Goal: Task Accomplishment & Management: Manage account settings

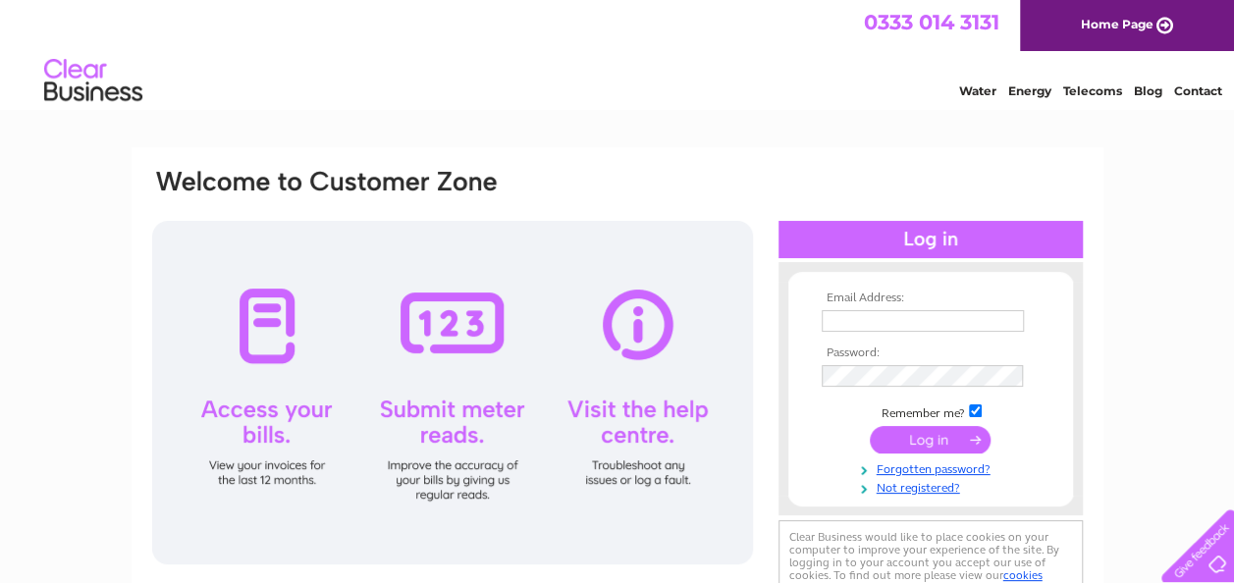
click at [864, 314] on input "text" at bounding box center [923, 321] width 202 height 22
type input "enquiries@theolivetreetaunton.co.uk"
click at [937, 444] on input "submit" at bounding box center [930, 439] width 121 height 27
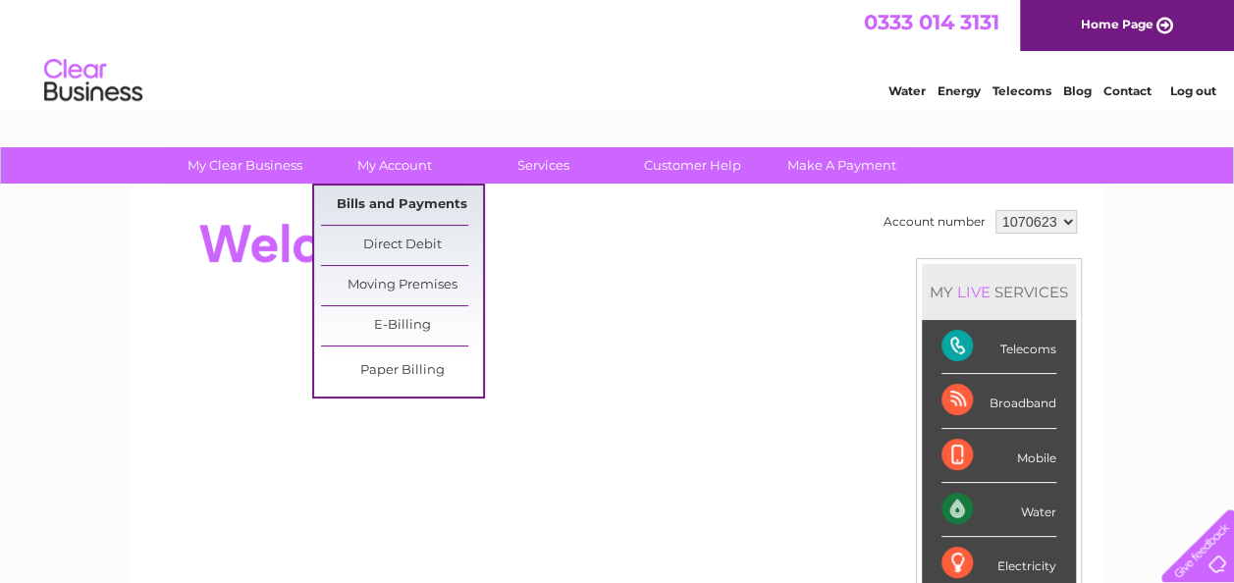
click at [406, 194] on link "Bills and Payments" at bounding box center [402, 205] width 162 height 39
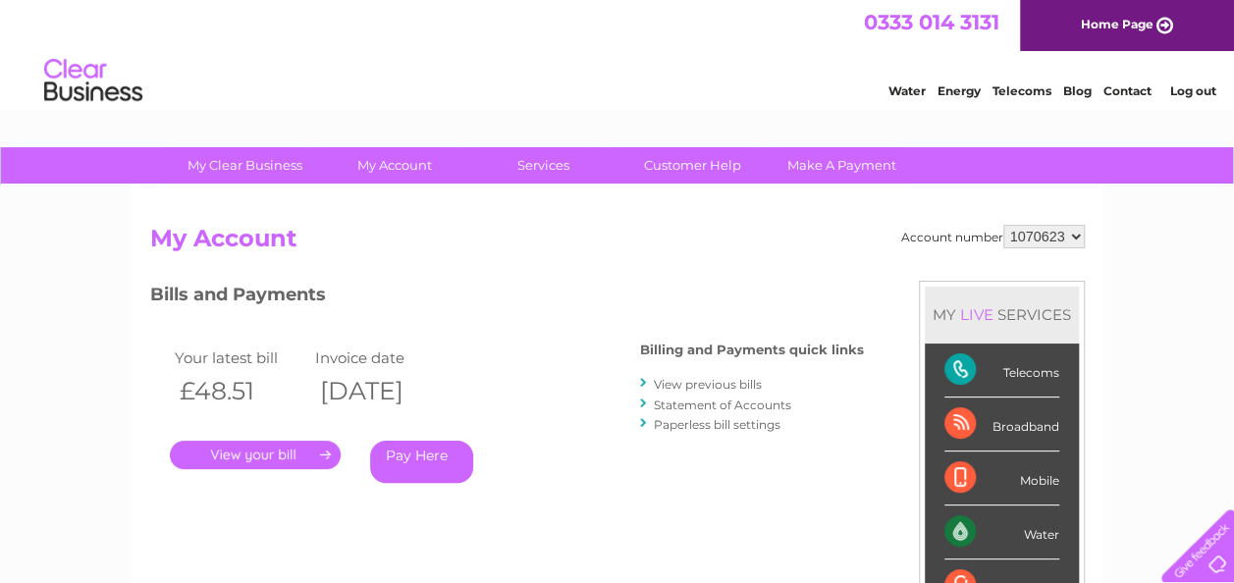
click at [680, 379] on link "View previous bills" at bounding box center [708, 384] width 108 height 15
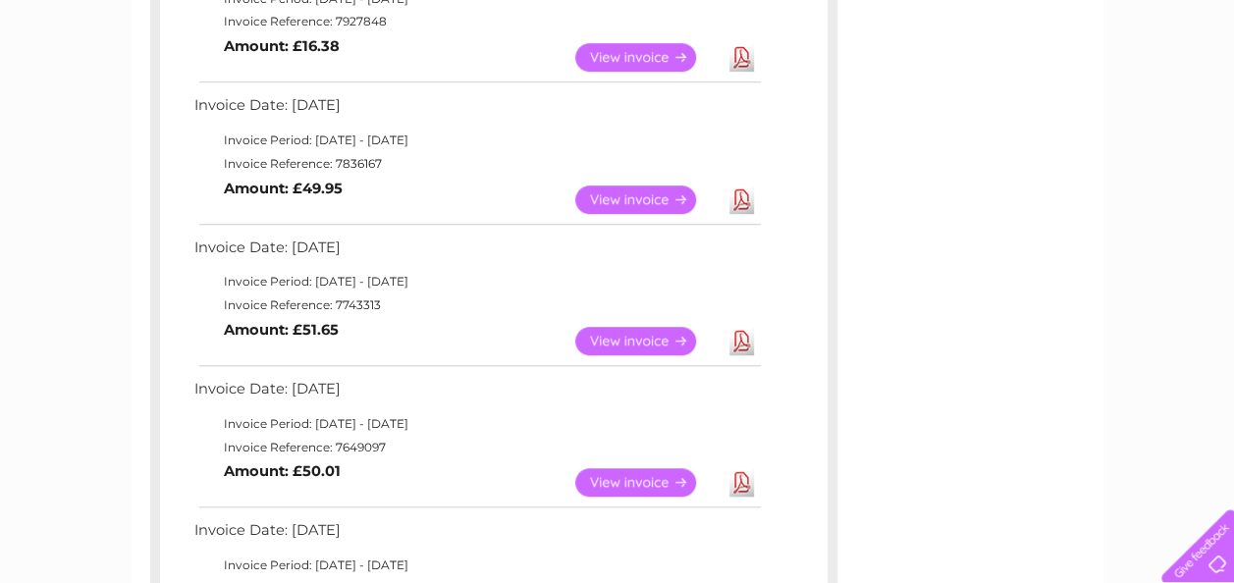
scroll to position [589, 0]
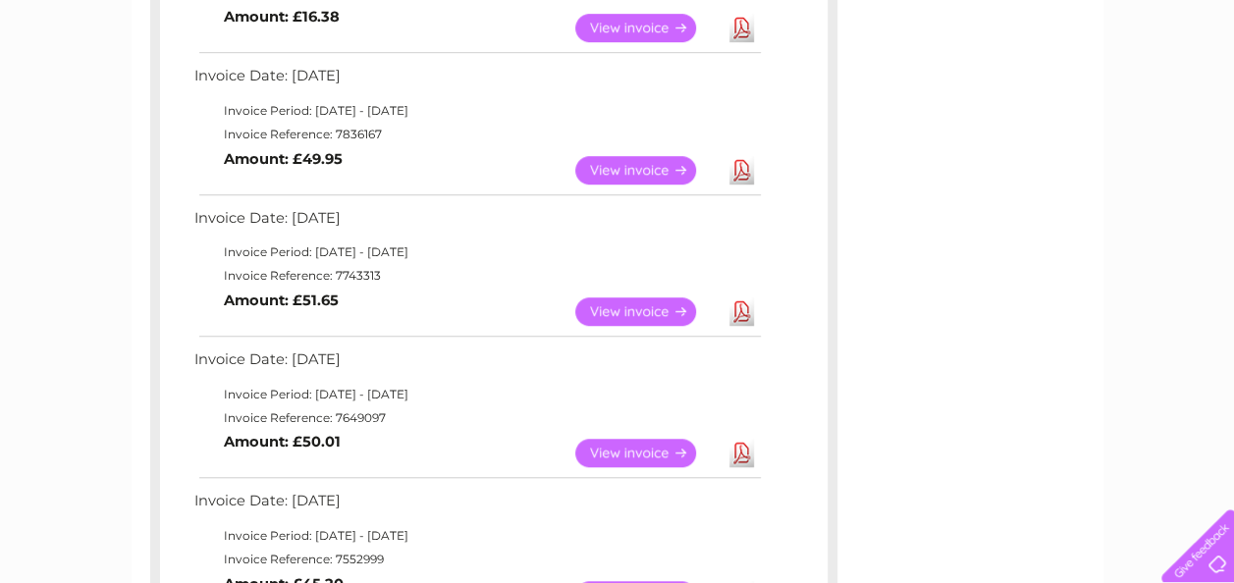
click at [638, 314] on link "View" at bounding box center [647, 312] width 144 height 28
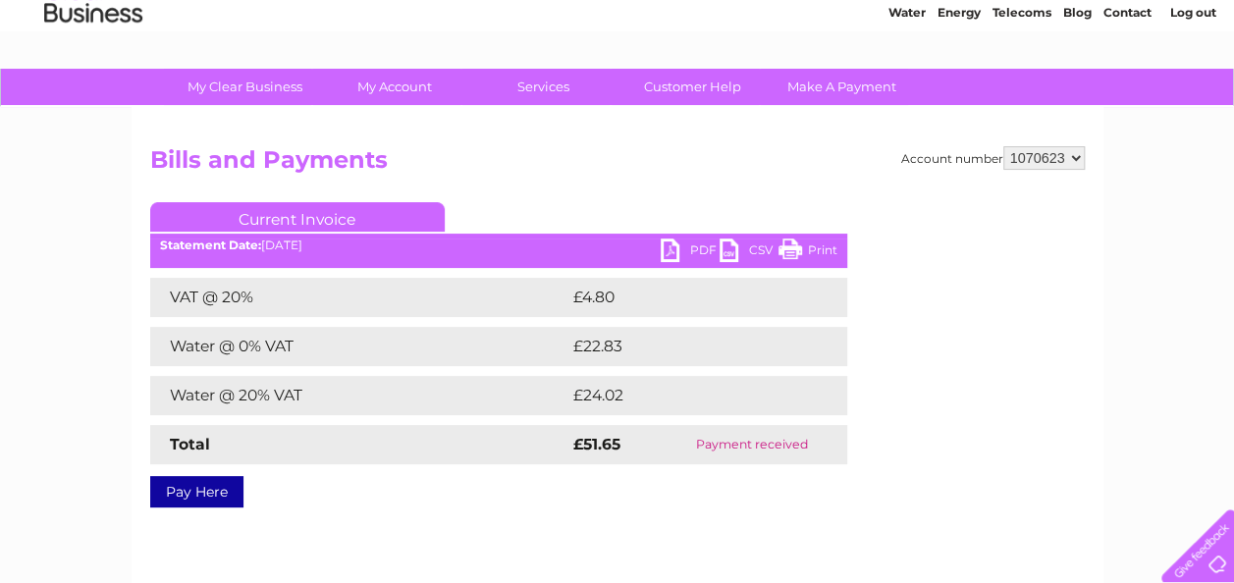
scroll to position [118, 0]
